Goal: Task Accomplishment & Management: Manage account settings

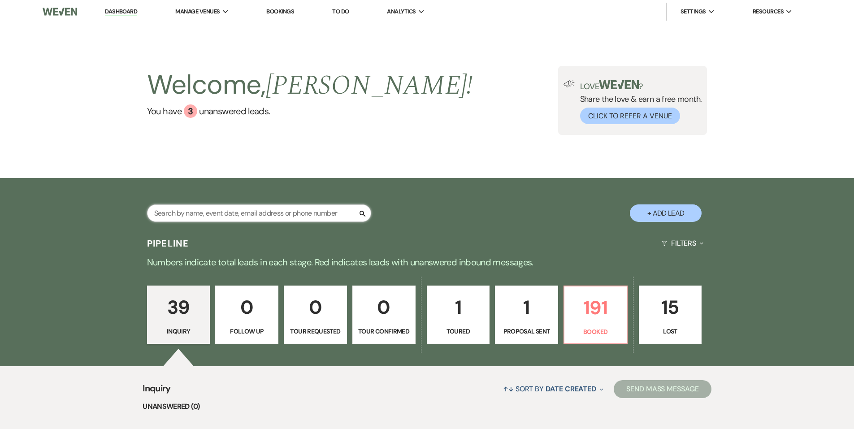
click at [231, 211] on input "text" at bounding box center [259, 213] width 224 height 17
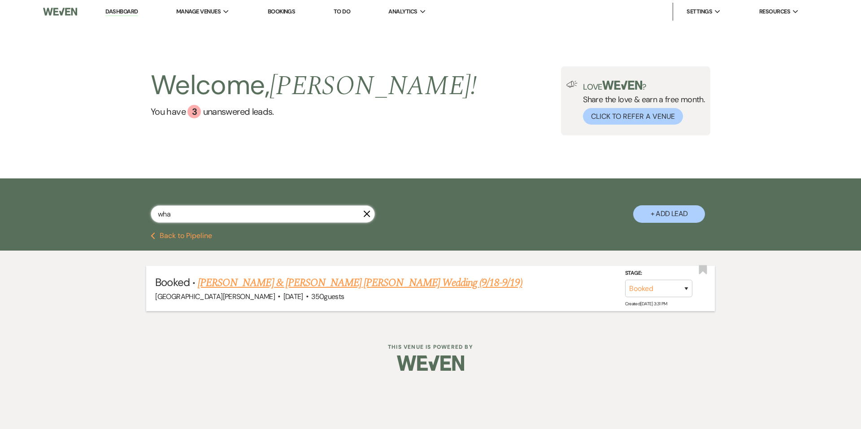
type input "wha"
click at [253, 278] on link "[PERSON_NAME] & [PERSON_NAME] [PERSON_NAME] Wedding (9/18-9/19)" at bounding box center [360, 283] width 325 height 16
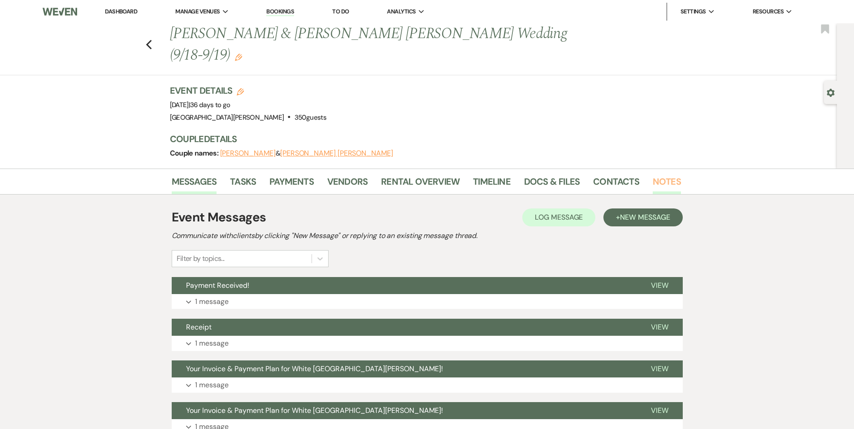
click at [667, 174] on link "Notes" at bounding box center [667, 184] width 28 height 20
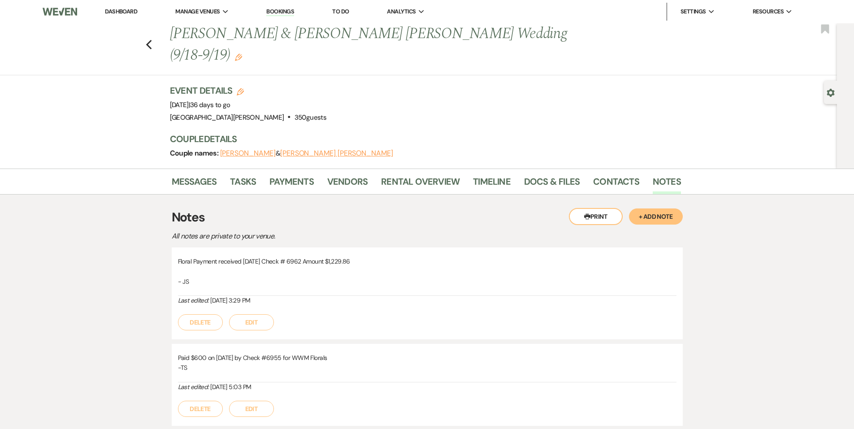
click at [666, 209] on button "+ Add Note" at bounding box center [656, 217] width 54 height 16
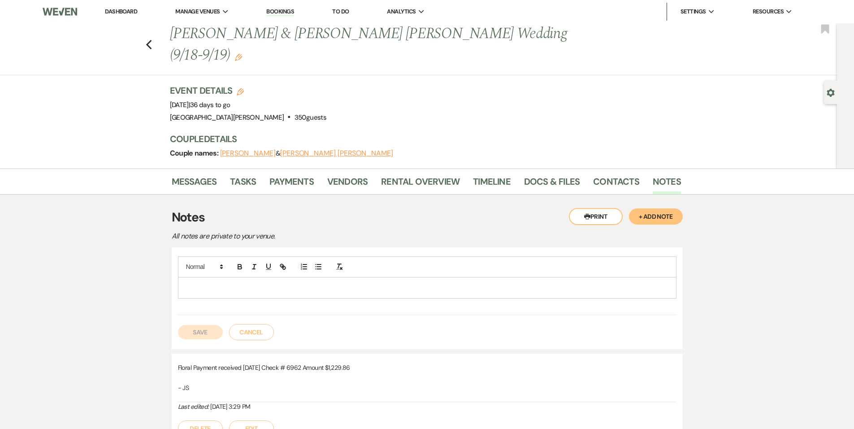
click at [300, 278] on div at bounding box center [428, 288] width 498 height 21
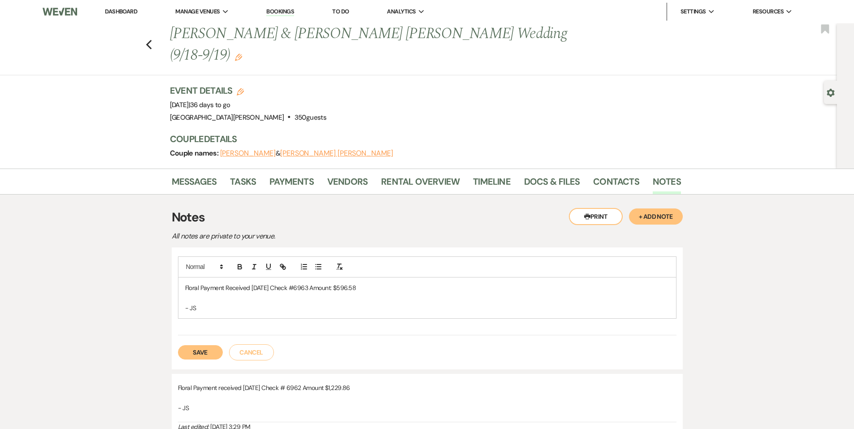
click at [205, 345] on button "Save" at bounding box center [200, 352] width 45 height 14
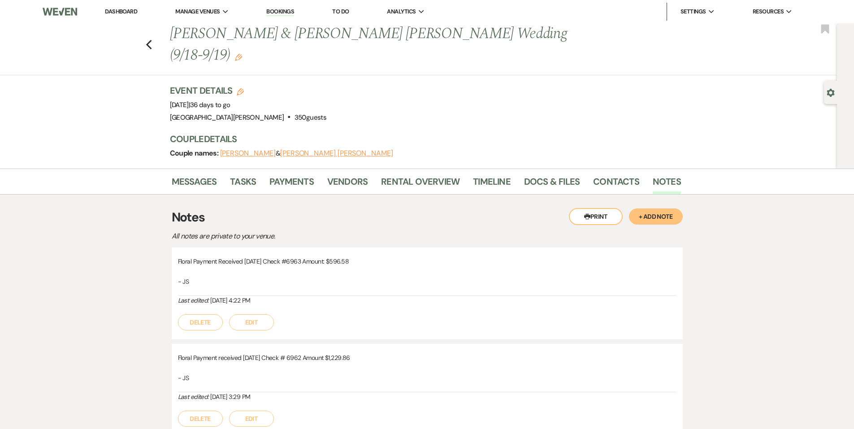
click at [131, 15] on li "Dashboard" at bounding box center [120, 12] width 41 height 18
click at [131, 13] on link "Dashboard" at bounding box center [121, 12] width 32 height 8
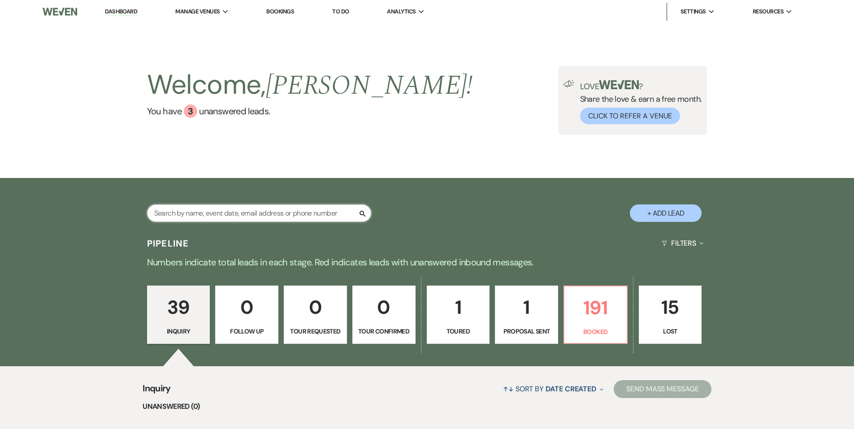
click at [259, 215] on input "text" at bounding box center [259, 213] width 224 height 17
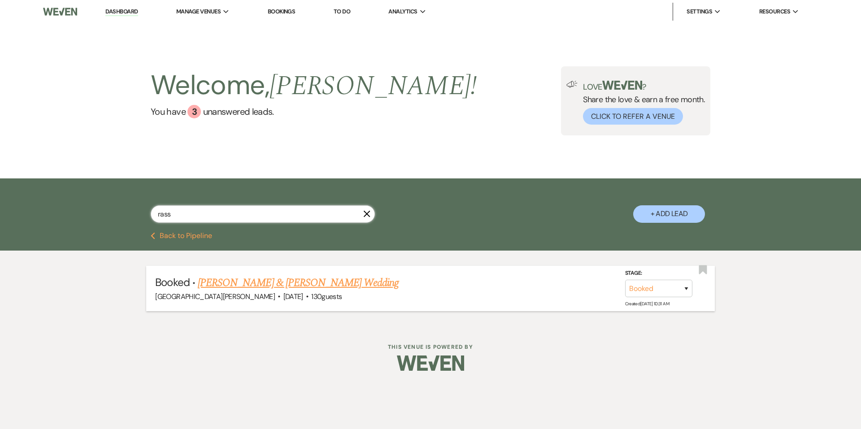
type input "rass"
click at [271, 283] on link "[PERSON_NAME] & [PERSON_NAME] Wedding" at bounding box center [298, 283] width 201 height 16
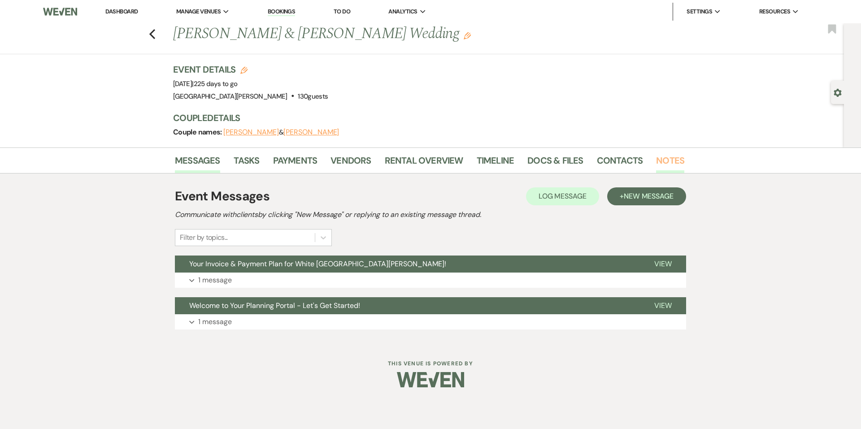
click at [669, 165] on link "Notes" at bounding box center [670, 163] width 28 height 20
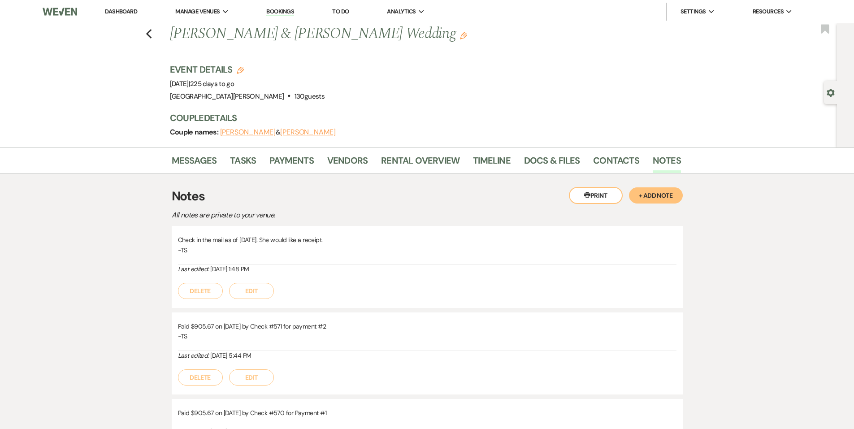
click at [659, 187] on button "+ Add Note" at bounding box center [656, 195] width 54 height 16
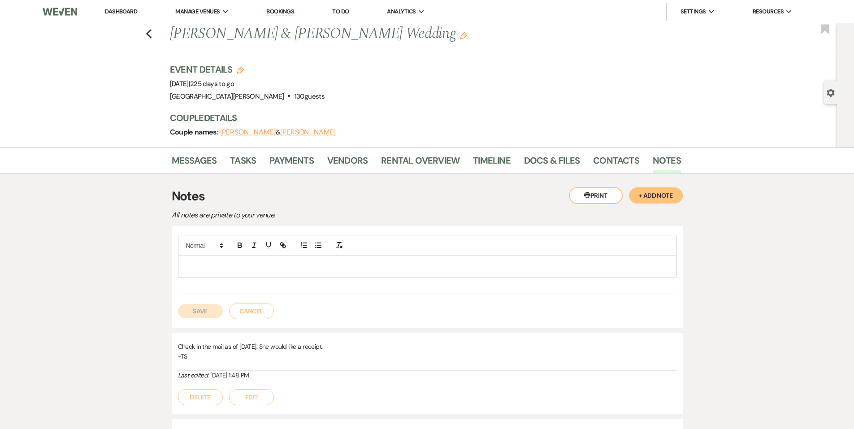
click at [281, 263] on p at bounding box center [427, 267] width 484 height 10
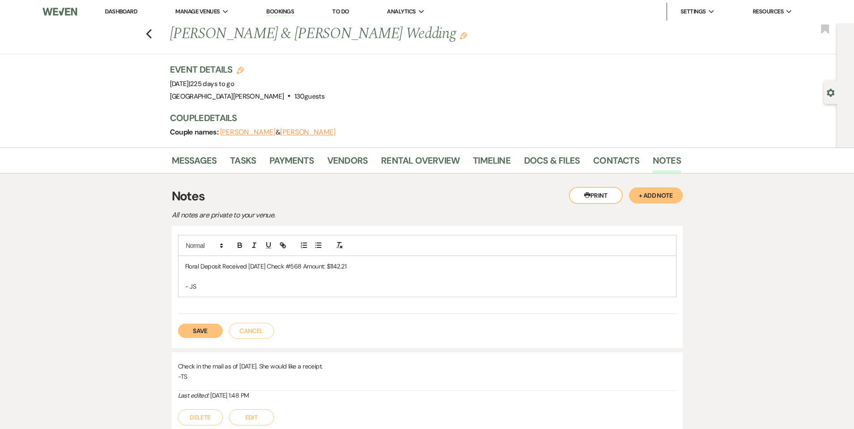
click at [188, 333] on button "Save" at bounding box center [200, 331] width 45 height 14
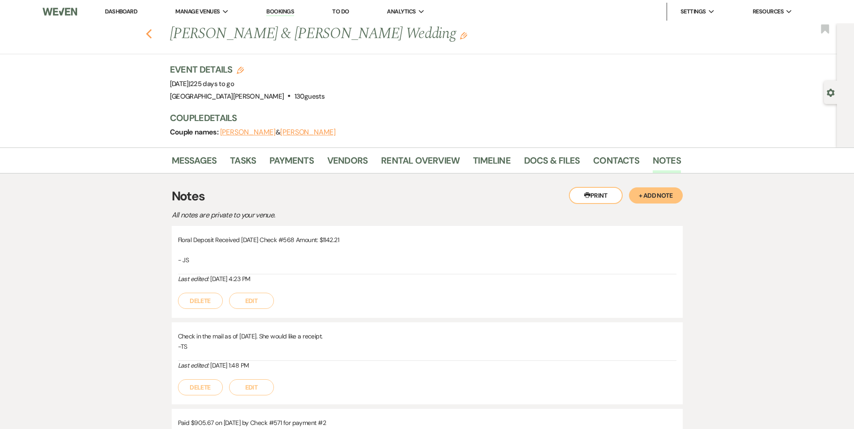
click at [153, 32] on icon "Previous" at bounding box center [149, 34] width 7 height 11
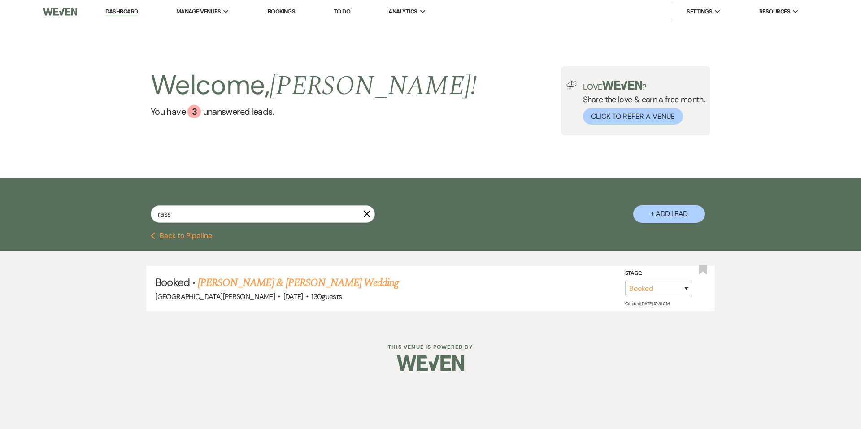
click at [244, 193] on div "rass X + Add Lead" at bounding box center [431, 206] width 646 height 47
drag, startPoint x: 221, startPoint y: 212, endPoint x: 146, endPoint y: 212, distance: 75.4
click at [146, 212] on div "rass X + Add Lead" at bounding box center [431, 206] width 646 height 47
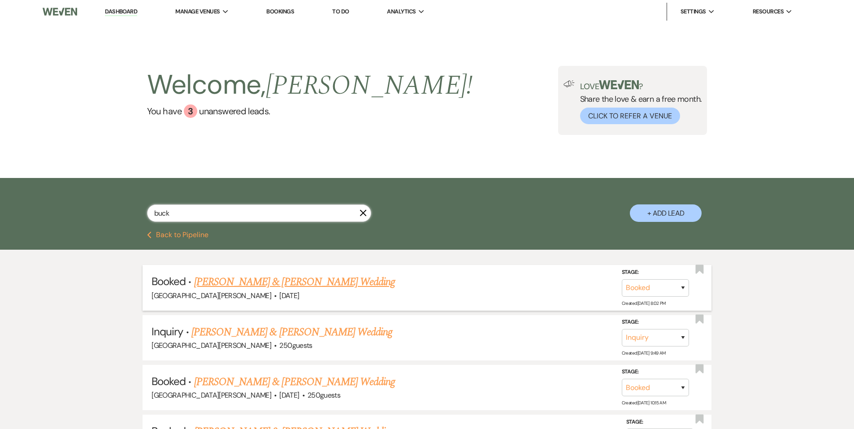
type input "buck"
click at [279, 296] on span "[DATE]" at bounding box center [289, 295] width 20 height 9
click at [279, 293] on span "[DATE]" at bounding box center [289, 295] width 20 height 9
click at [253, 288] on link "[PERSON_NAME] & [PERSON_NAME] Wedding" at bounding box center [294, 282] width 201 height 16
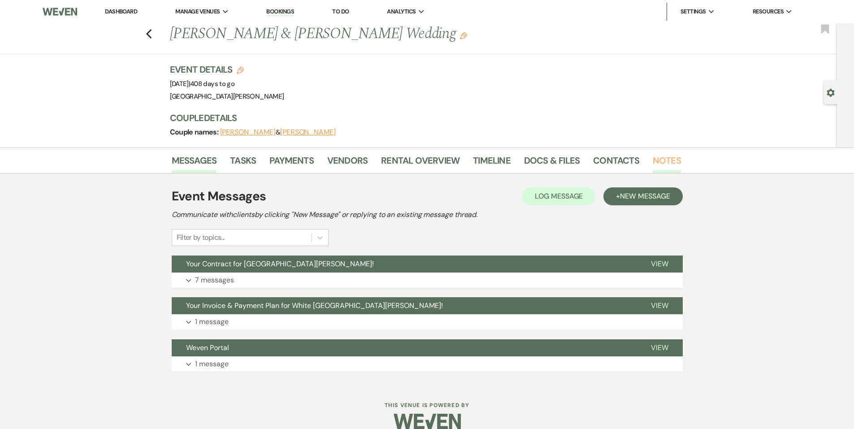
click at [656, 166] on link "Notes" at bounding box center [667, 163] width 28 height 20
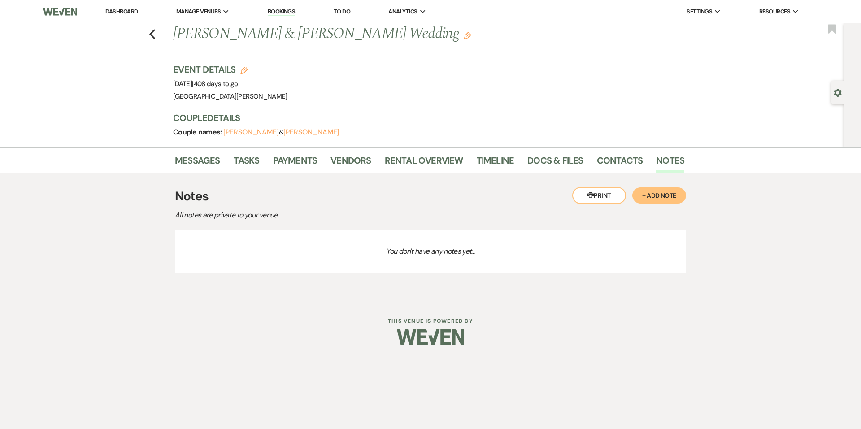
click at [652, 203] on button "+ Add Note" at bounding box center [659, 195] width 54 height 16
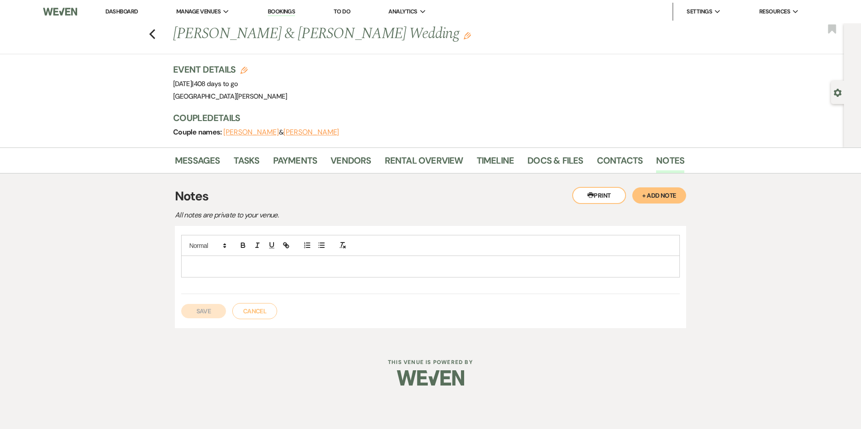
drag, startPoint x: 316, startPoint y: 279, endPoint x: 313, endPoint y: 276, distance: 4.8
click at [315, 279] on div at bounding box center [430, 264] width 499 height 59
click at [314, 266] on p at bounding box center [430, 267] width 484 height 10
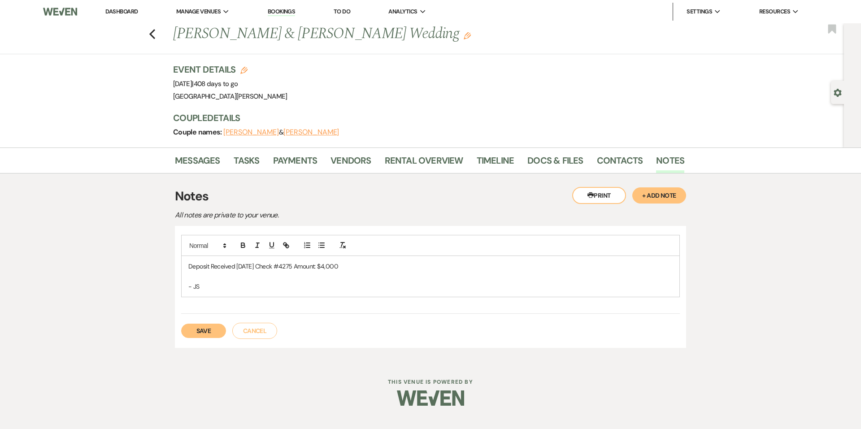
click at [213, 326] on button "Save" at bounding box center [203, 331] width 45 height 14
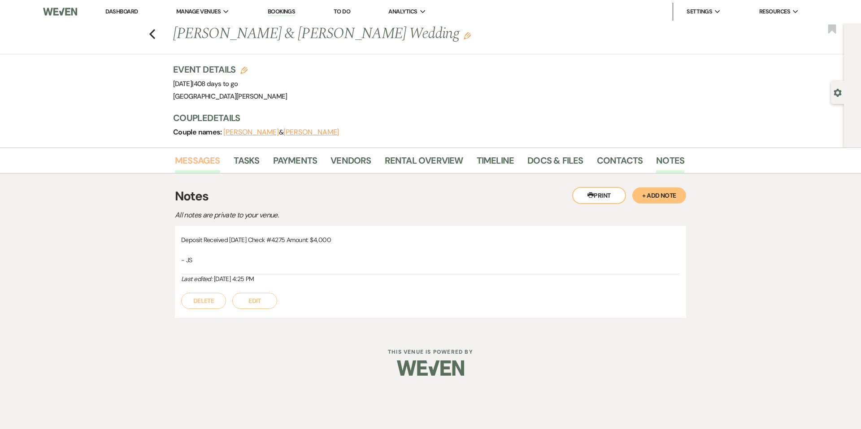
click at [188, 156] on link "Messages" at bounding box center [197, 163] width 45 height 20
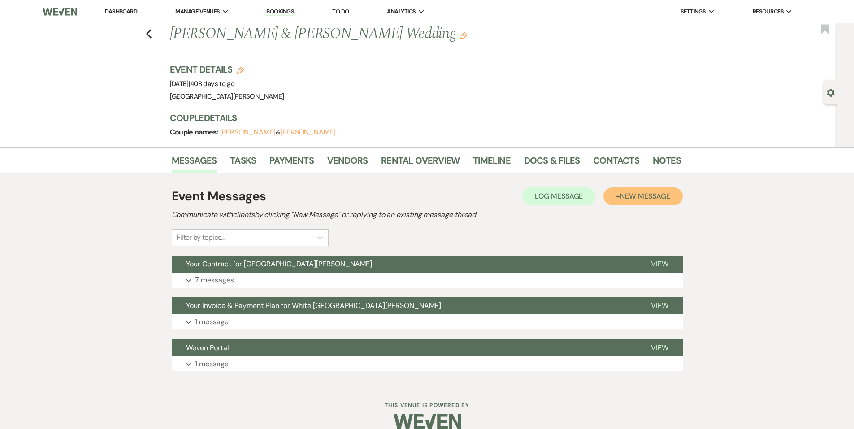
click at [661, 193] on span "New Message" at bounding box center [645, 196] width 50 height 9
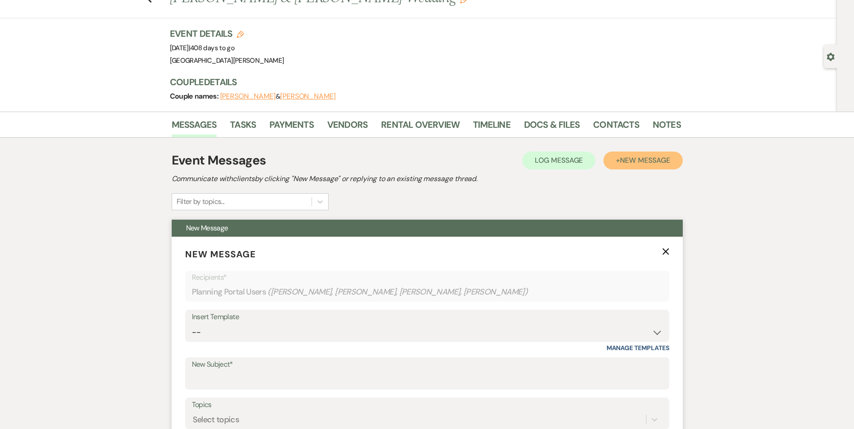
scroll to position [90, 0]
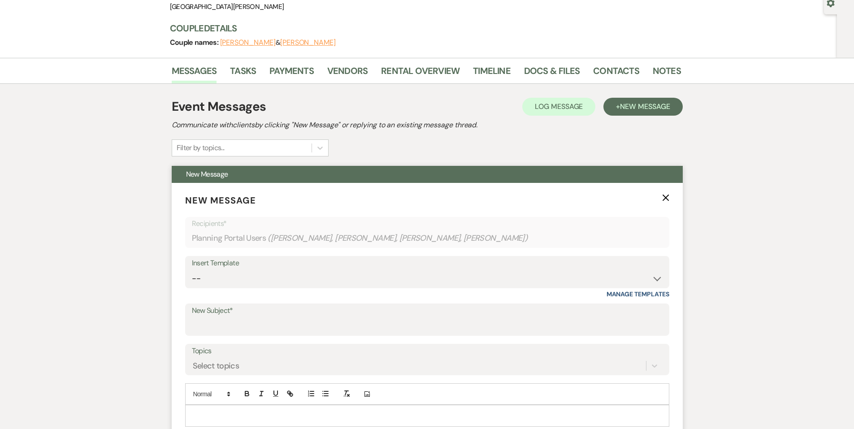
click at [245, 314] on label "New Subject*" at bounding box center [427, 311] width 471 height 13
click at [245, 318] on input "New Subject*" at bounding box center [427, 326] width 471 height 17
type input "Payment Received!"
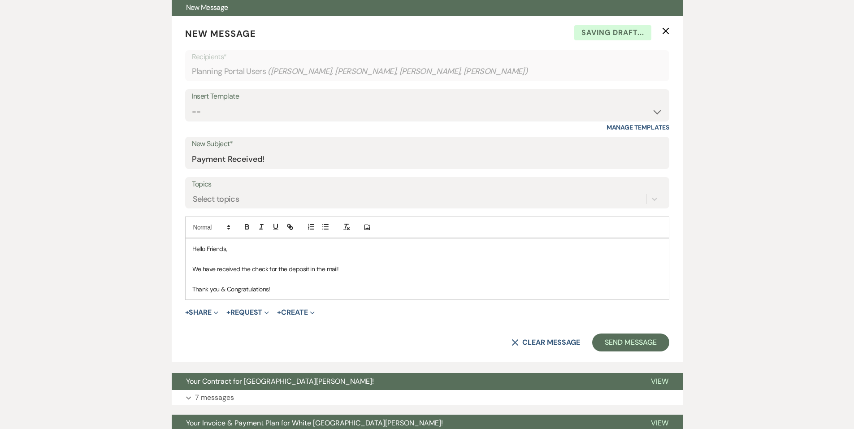
scroll to position [387, 0]
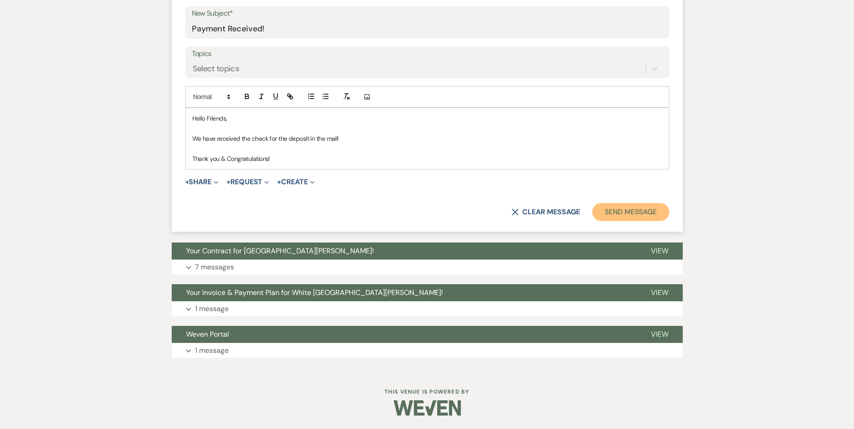
click at [615, 209] on button "Send Message" at bounding box center [631, 212] width 77 height 18
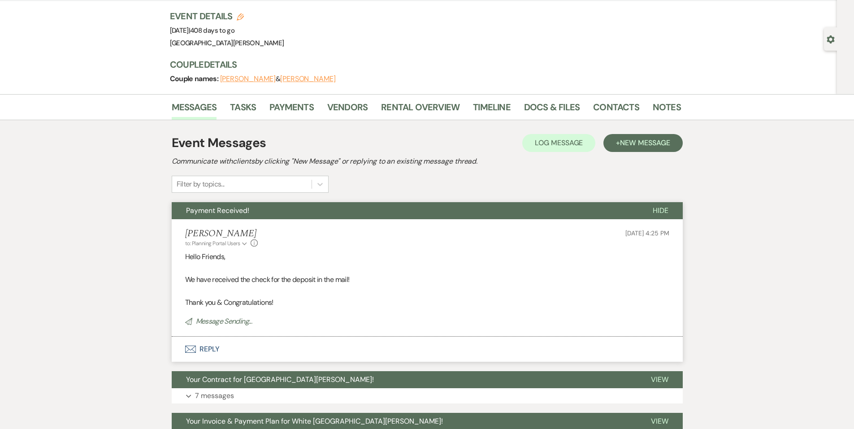
scroll to position [0, 0]
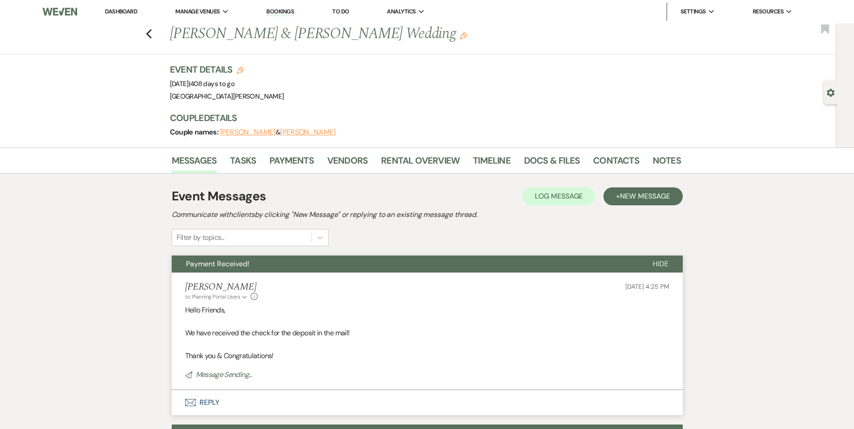
click at [310, 176] on div "Event Messages Log Log Message + New Message Communicate with clients by clicki…" at bounding box center [427, 364] width 511 height 380
click at [310, 166] on link "Payments" at bounding box center [292, 163] width 44 height 20
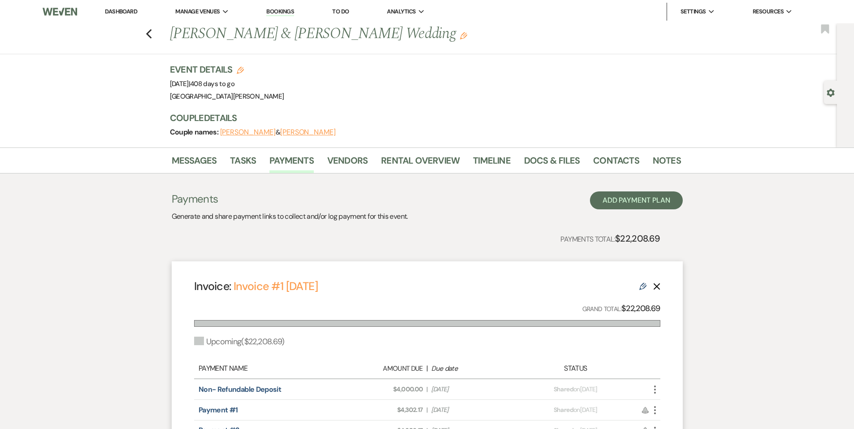
click at [663, 173] on div "Messages Tasks Payments Vendors Rental Overview Timeline Docs & Files Contacts …" at bounding box center [427, 161] width 854 height 26
click at [664, 167] on link "Notes" at bounding box center [667, 163] width 28 height 20
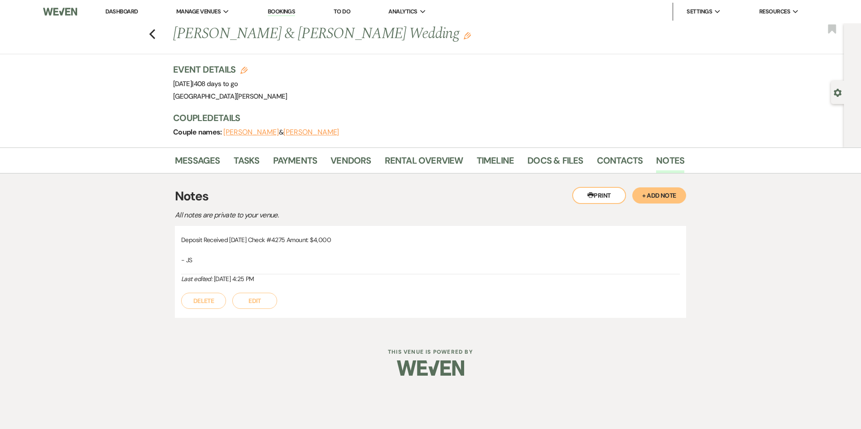
click at [658, 203] on button "+ Add Note" at bounding box center [659, 195] width 54 height 16
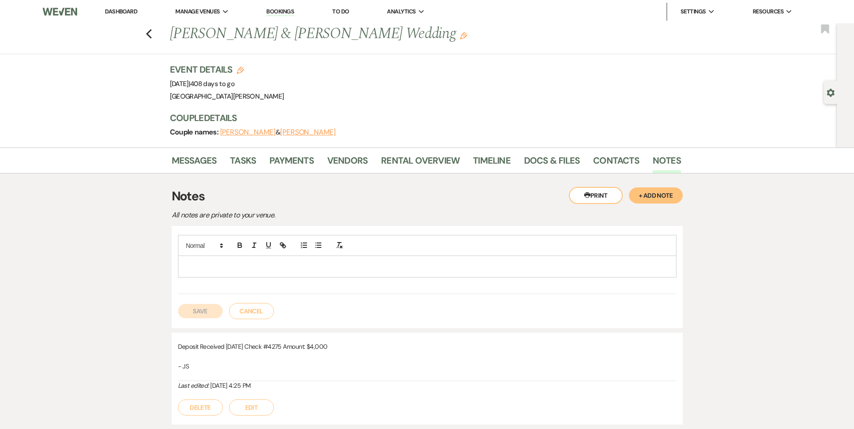
click at [367, 269] on p at bounding box center [427, 267] width 484 height 10
click at [188, 320] on div "Placed payment due dates into sheet - JS Save Cancel" at bounding box center [427, 277] width 511 height 102
click at [187, 314] on button "Save" at bounding box center [200, 311] width 45 height 14
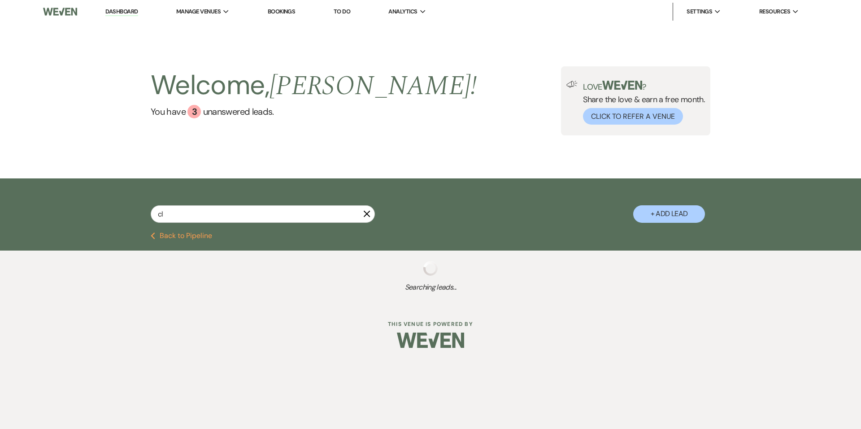
type input "cla"
select select "8"
select select "1"
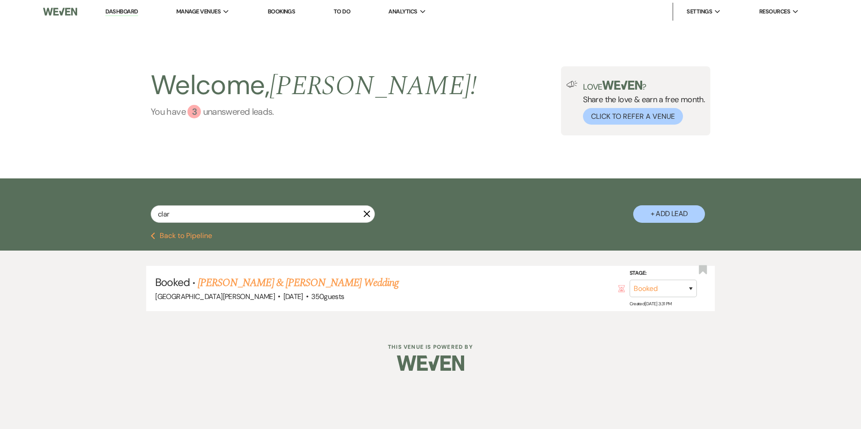
type input "clar"
click at [185, 111] on link "You have 3 unanswered lead s ." at bounding box center [314, 111] width 326 height 13
click at [363, 216] on input "clar" at bounding box center [263, 213] width 224 height 17
click at [365, 210] on icon "X" at bounding box center [366, 213] width 7 height 7
click at [367, 214] on use "button" at bounding box center [367, 214] width 7 height 7
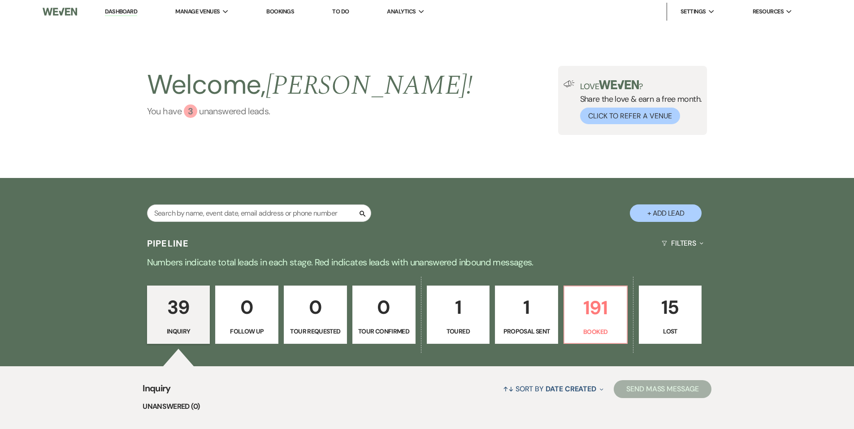
click at [185, 114] on div "3" at bounding box center [190, 111] width 13 height 13
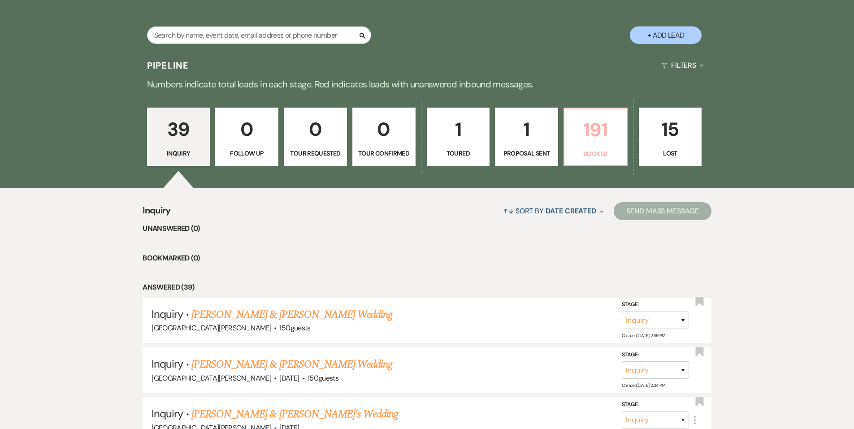
click at [587, 143] on p "191" at bounding box center [596, 130] width 52 height 30
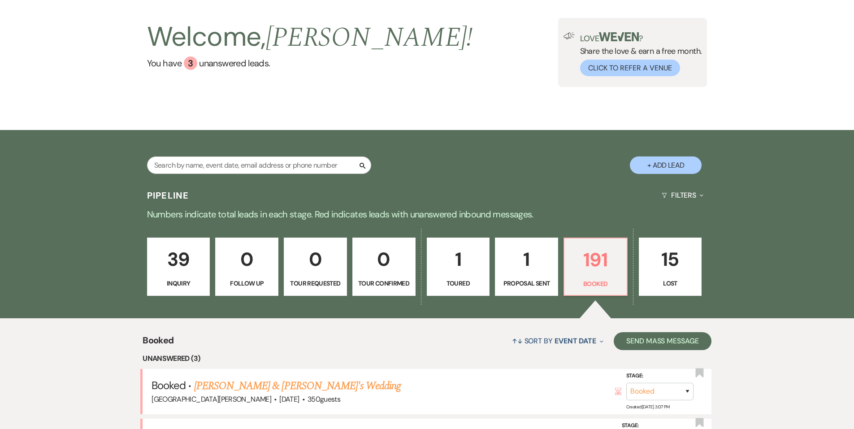
scroll to position [178, 0]
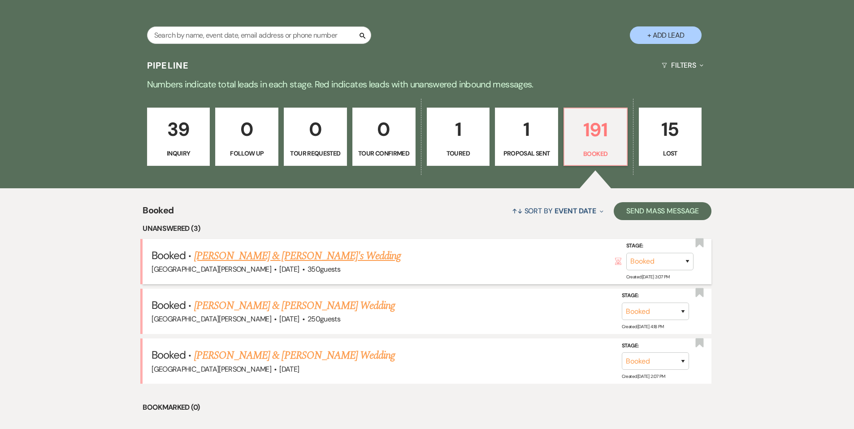
click at [312, 253] on link "[PERSON_NAME] & [PERSON_NAME]'s Wedding" at bounding box center [297, 256] width 207 height 16
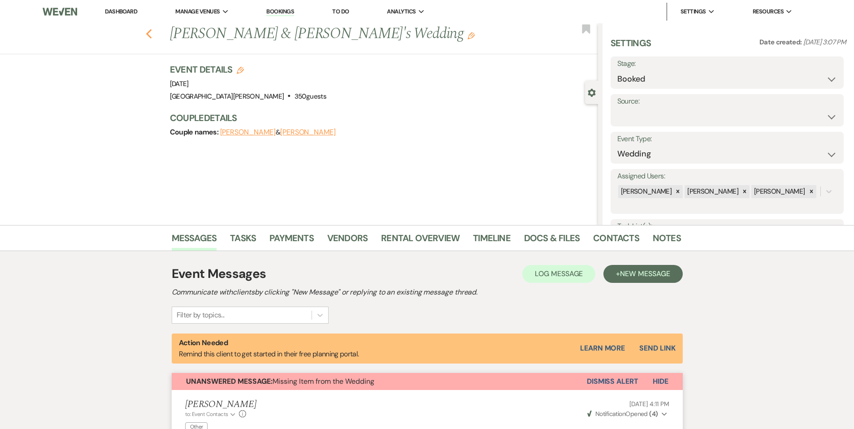
click at [153, 33] on icon "Previous" at bounding box center [149, 34] width 7 height 11
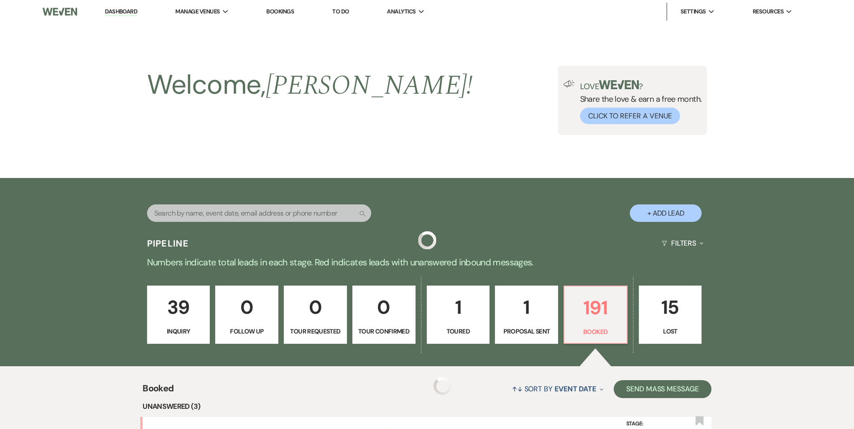
scroll to position [178, 0]
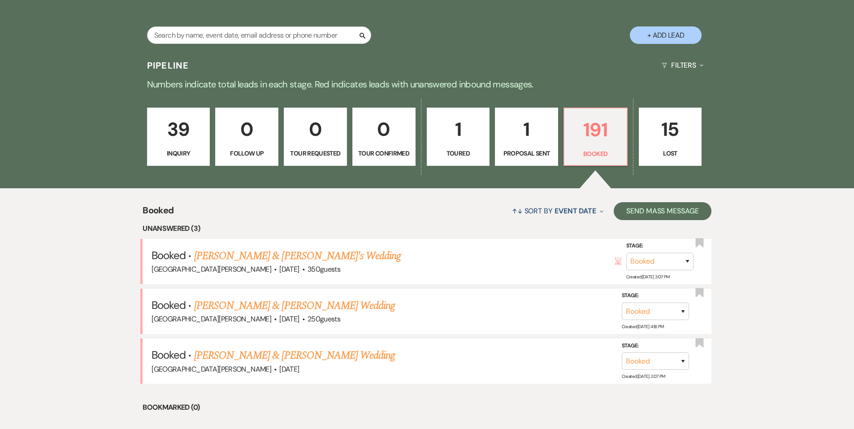
drag, startPoint x: 214, startPoint y: 304, endPoint x: 296, endPoint y: 185, distance: 144.2
click at [214, 304] on link "[PERSON_NAME] & [PERSON_NAME] Wedding" at bounding box center [294, 306] width 201 height 16
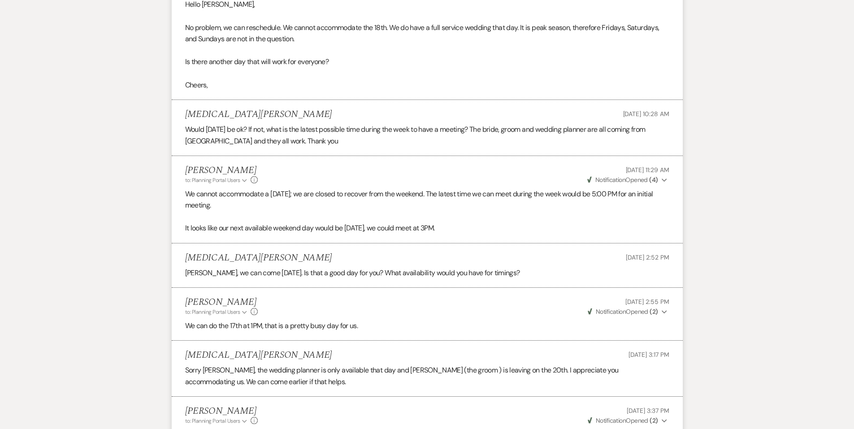
scroll to position [1077, 0]
